Goal: Transaction & Acquisition: Download file/media

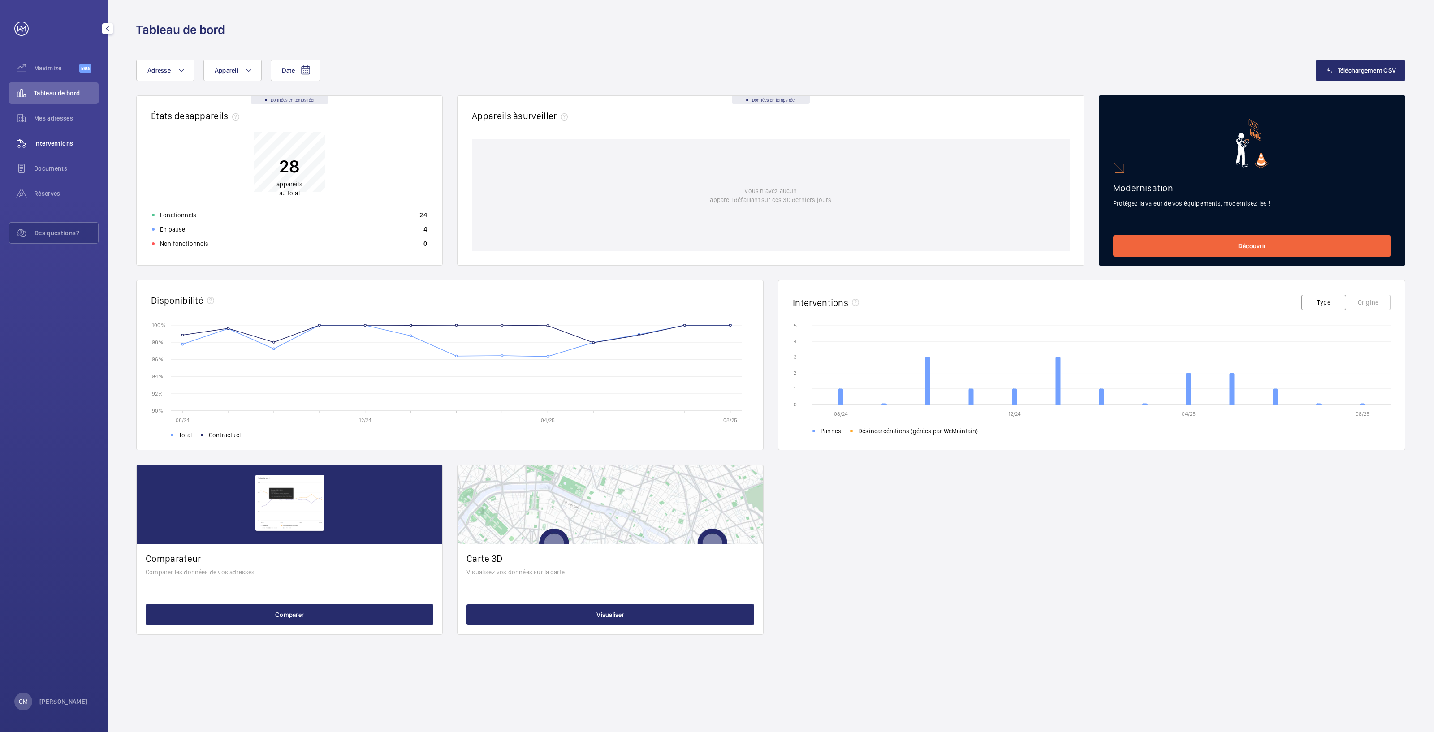
click at [56, 133] on div "Interventions" at bounding box center [54, 144] width 90 height 22
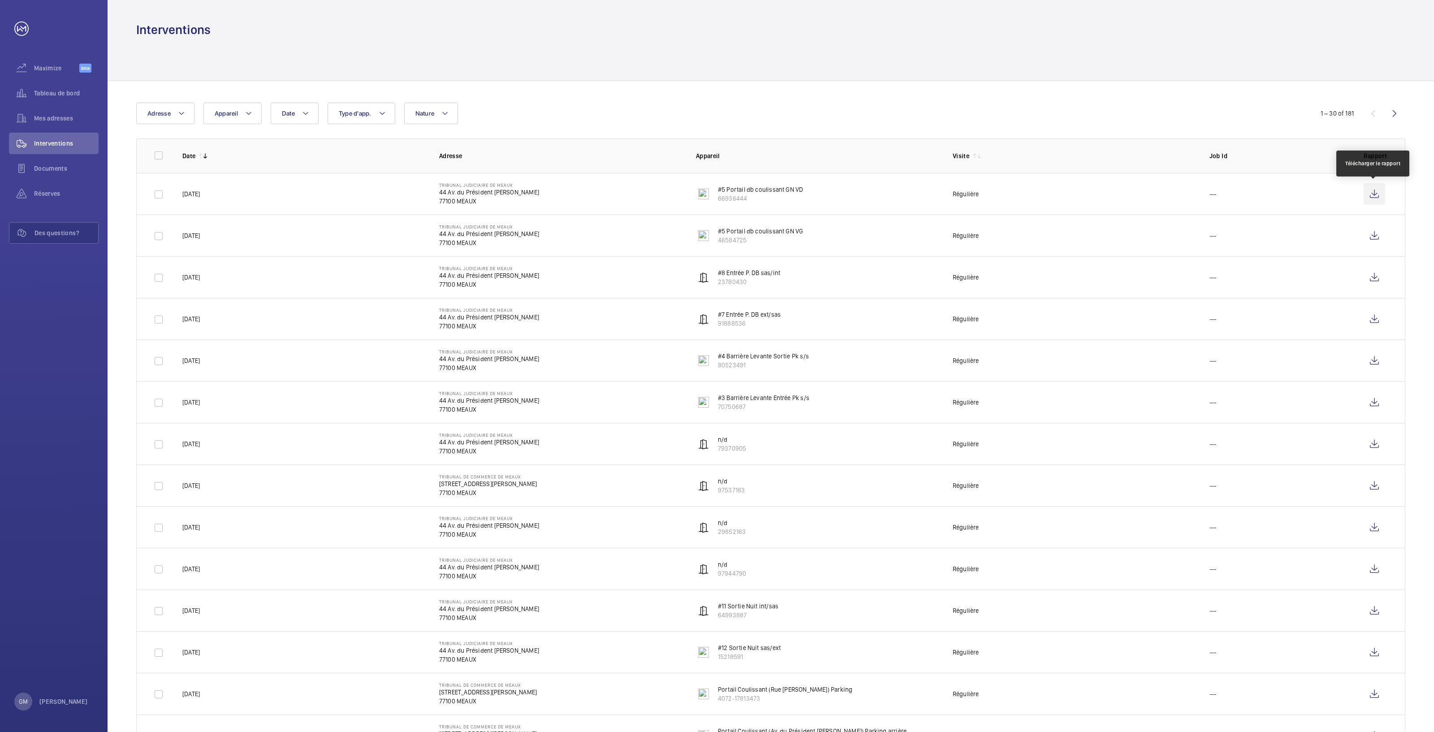
click at [1369, 190] on wm-front-icon-button at bounding box center [1374, 194] width 22 height 22
click at [1379, 235] on wm-front-icon-button at bounding box center [1374, 236] width 22 height 22
click at [1387, 280] on td at bounding box center [1377, 277] width 56 height 42
click at [1373, 277] on wm-front-icon-button at bounding box center [1374, 278] width 22 height 22
click at [1378, 321] on wm-front-icon-button at bounding box center [1374, 319] width 22 height 22
